Goal: Task Accomplishment & Management: Use online tool/utility

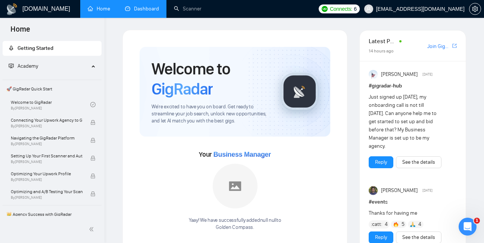
click at [137, 10] on link "Dashboard" at bounding box center [142, 9] width 34 height 6
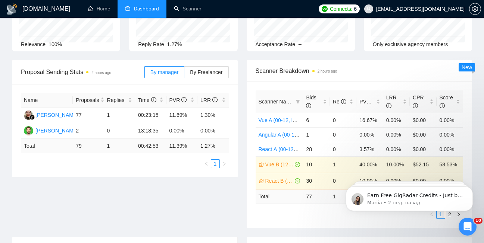
scroll to position [84, 0]
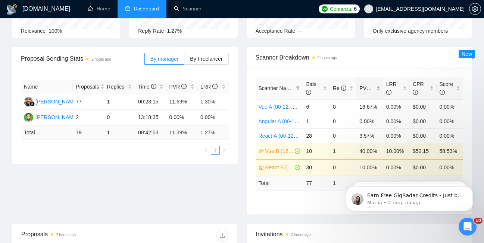
click at [364, 88] on span "PVR" at bounding box center [368, 88] width 18 height 6
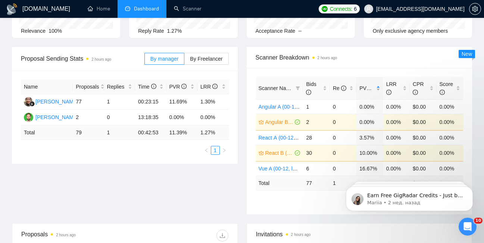
click at [364, 88] on span "PVR" at bounding box center [368, 88] width 18 height 6
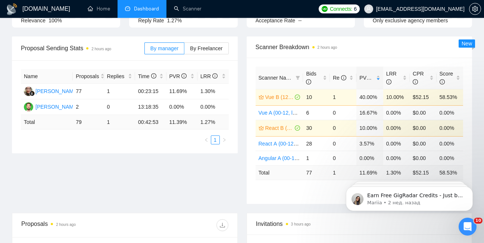
scroll to position [97, 0]
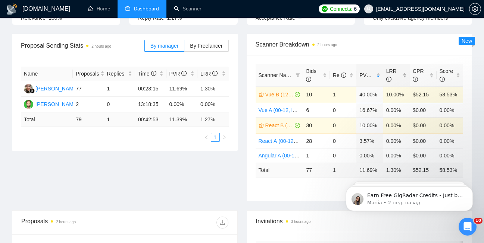
click at [394, 74] on span "LRR" at bounding box center [393, 75] width 15 height 16
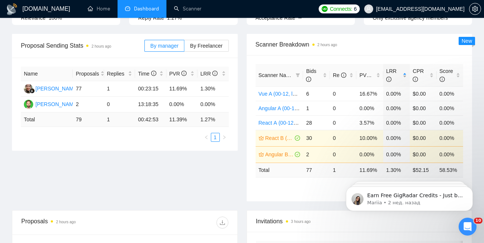
click at [394, 74] on span "LRR" at bounding box center [393, 75] width 15 height 16
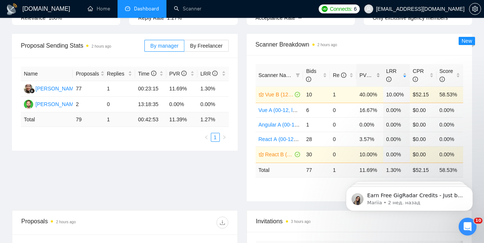
click at [363, 71] on div "PVR" at bounding box center [369, 75] width 21 height 8
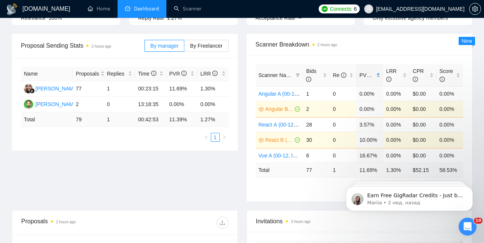
click at [363, 71] on div "PVR" at bounding box center [369, 75] width 21 height 8
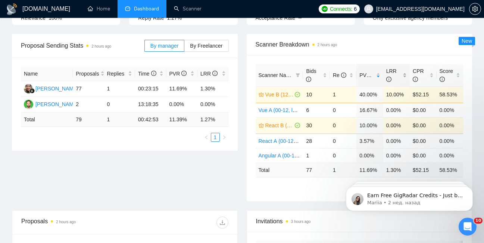
click at [395, 72] on span "LRR" at bounding box center [391, 75] width 10 height 14
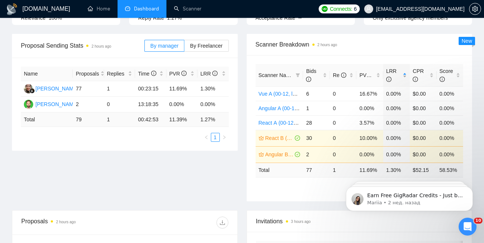
click at [395, 72] on span "LRR" at bounding box center [391, 75] width 10 height 14
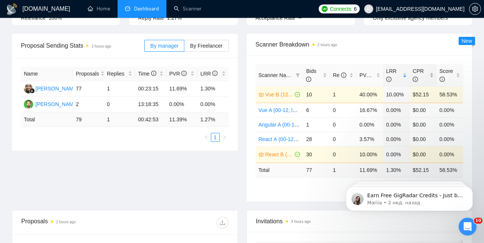
click at [420, 71] on span "CPR" at bounding box center [417, 75] width 11 height 14
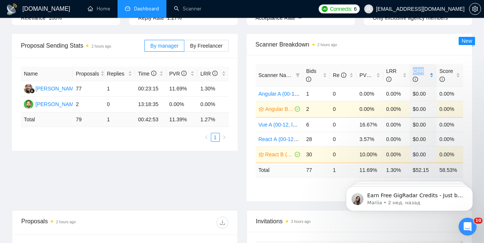
click at [420, 71] on span "CPR" at bounding box center [417, 75] width 11 height 14
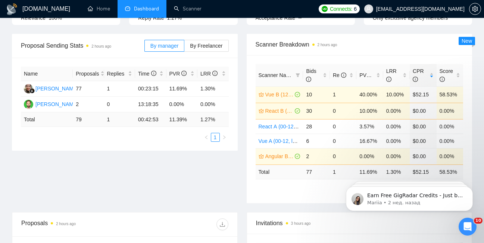
click at [428, 46] on span "Scanner Breakdown 2 hours ago" at bounding box center [359, 44] width 208 height 9
click at [184, 9] on link "Scanner" at bounding box center [188, 9] width 28 height 6
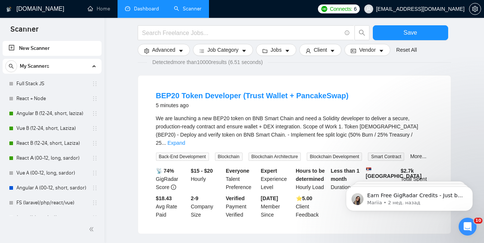
scroll to position [62, 0]
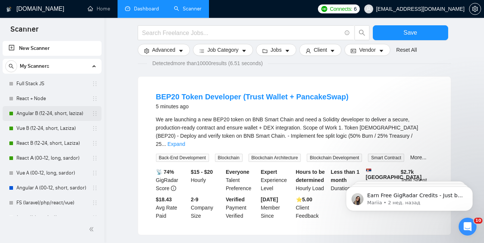
click at [56, 113] on link "Angular B (12-24, short, laziza)" at bounding box center [51, 113] width 71 height 15
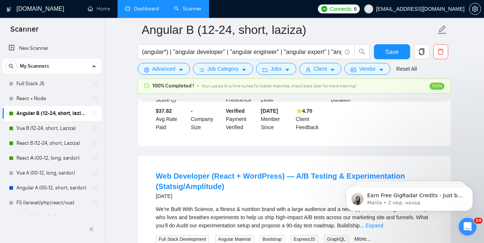
scroll to position [730, 0]
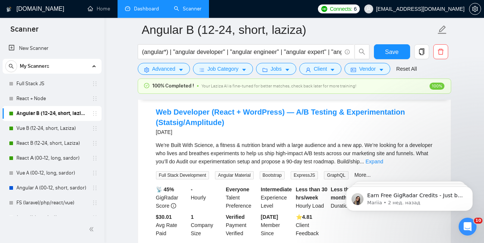
click at [145, 10] on link "Dashboard" at bounding box center [142, 9] width 34 height 6
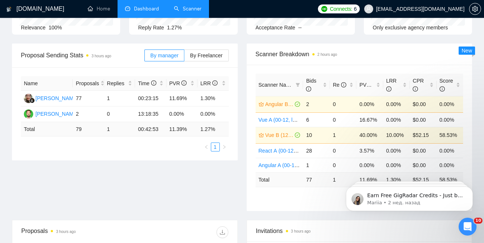
scroll to position [89, 0]
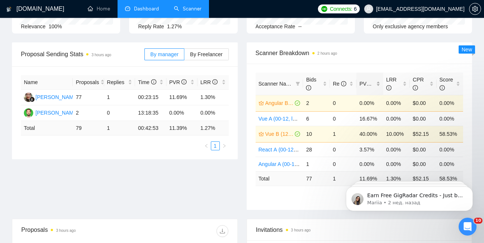
click at [367, 85] on span "PVR" at bounding box center [368, 84] width 18 height 6
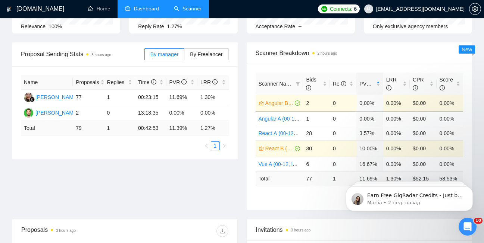
scroll to position [0, 0]
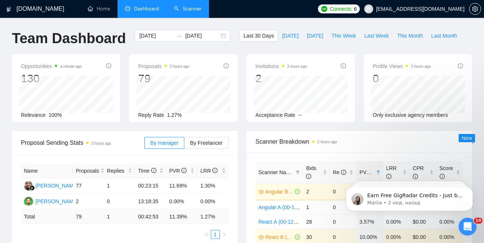
click at [198, 10] on link "Scanner" at bounding box center [188, 9] width 28 height 6
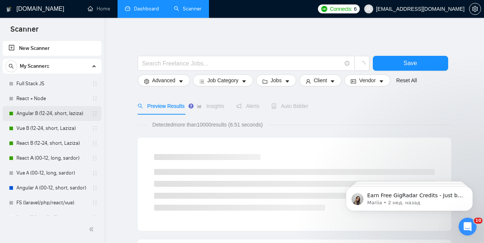
click at [35, 116] on link "Angular B (12-24, short, laziza)" at bounding box center [51, 113] width 71 height 15
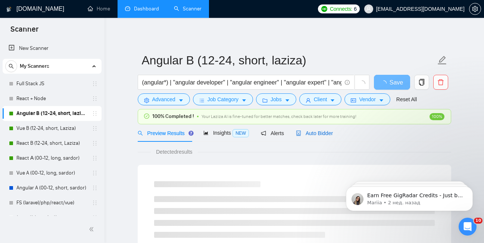
click at [327, 131] on span "Auto Bidder" at bounding box center [314, 133] width 37 height 6
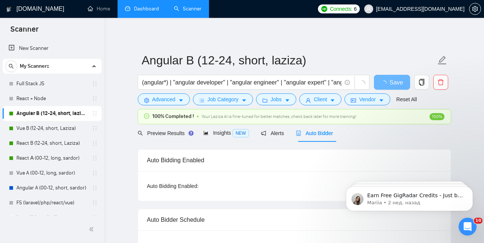
checkbox input "true"
click at [264, 133] on icon "notification" at bounding box center [263, 133] width 5 height 5
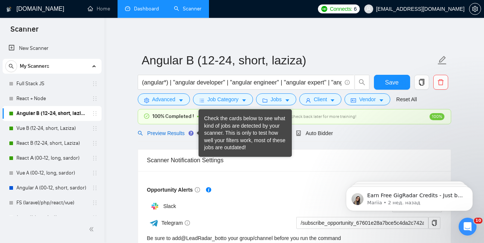
click at [170, 133] on span "Preview Results" at bounding box center [165, 133] width 54 height 6
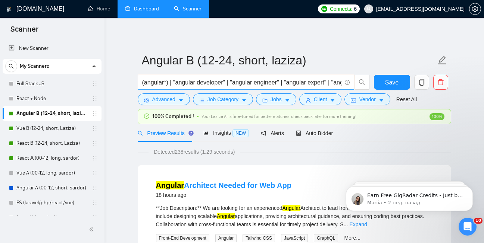
click at [260, 82] on input "(angular*) | "angular developer" | "angular engineer" | "angular expert" | "ang…" at bounding box center [241, 82] width 199 height 9
drag, startPoint x: 222, startPoint y: 83, endPoint x: 370, endPoint y: 82, distance: 147.6
click at [370, 82] on div "(angular*) | "angular developer" | "angular engineer" | "angular expert" | "ang…" at bounding box center [253, 84] width 235 height 19
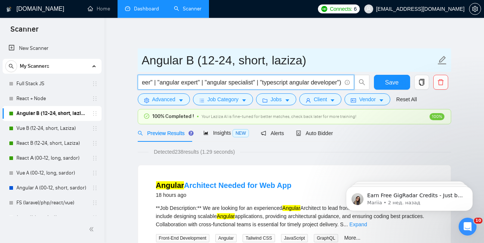
click at [350, 50] on span "Angular B (12-24, short, laziza)" at bounding box center [294, 59] width 313 height 23
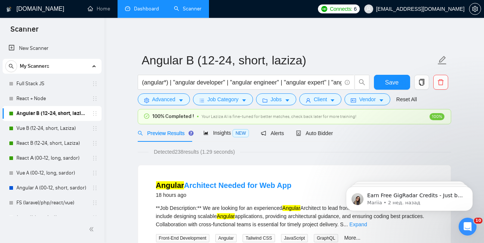
click at [87, 226] on div at bounding box center [51, 229] width 95 height 15
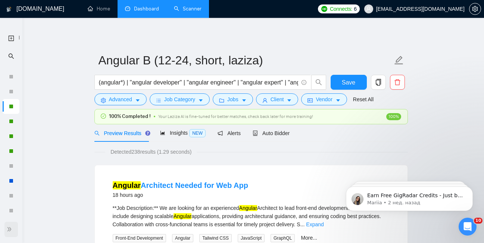
click at [9, 230] on icon "double-right" at bounding box center [9, 229] width 5 height 5
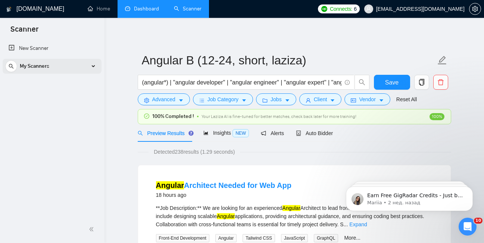
click at [98, 65] on div "My Scanners" at bounding box center [52, 66] width 94 height 15
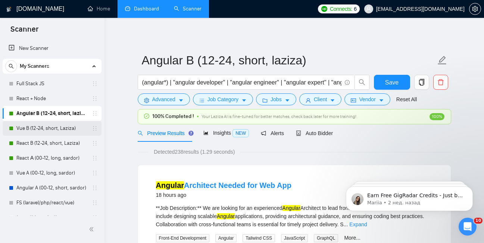
click at [60, 132] on link "Vue B (12-24, short, Laziza)" at bounding box center [51, 128] width 71 height 15
